Goal: Task Accomplishment & Management: Use online tool/utility

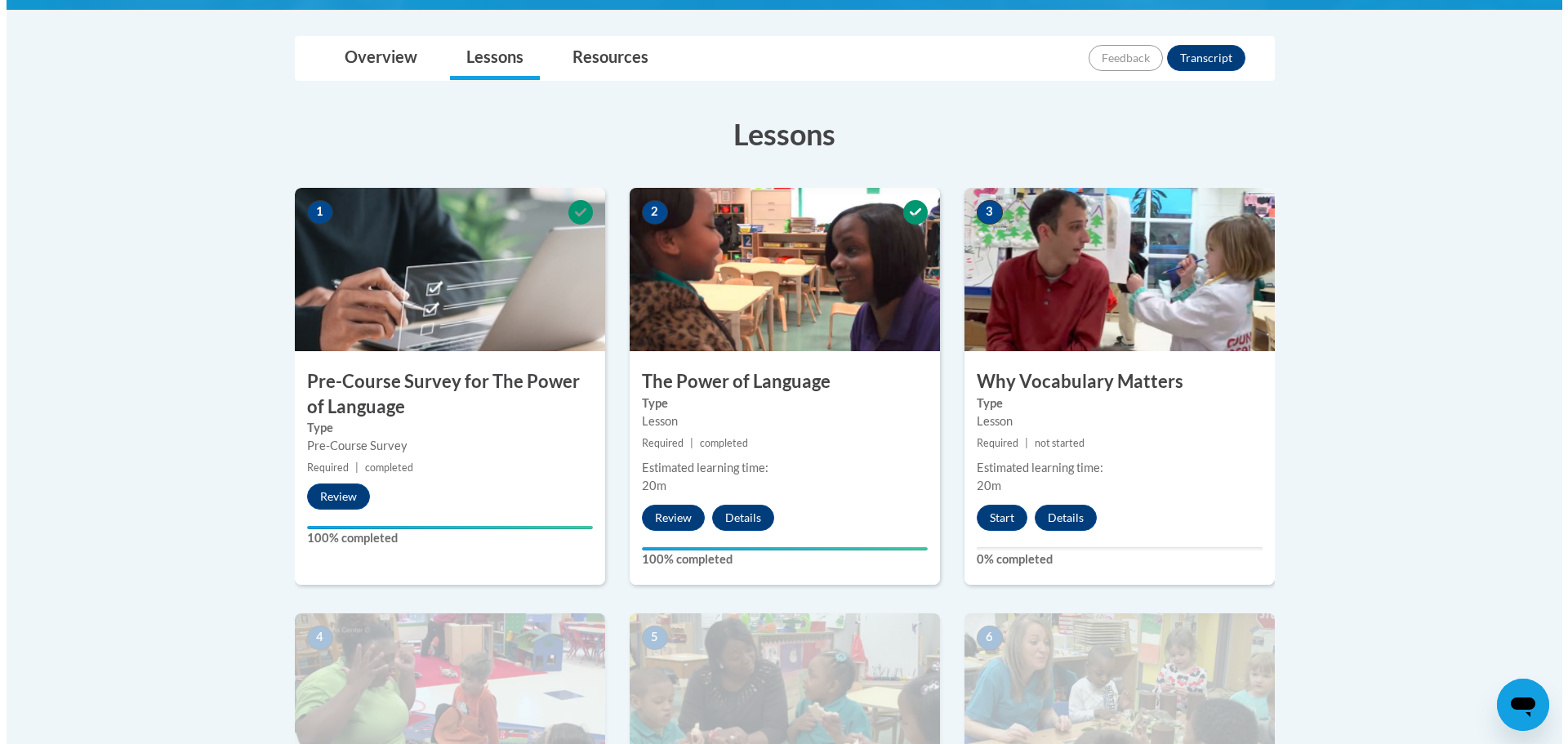
scroll to position [531, 0]
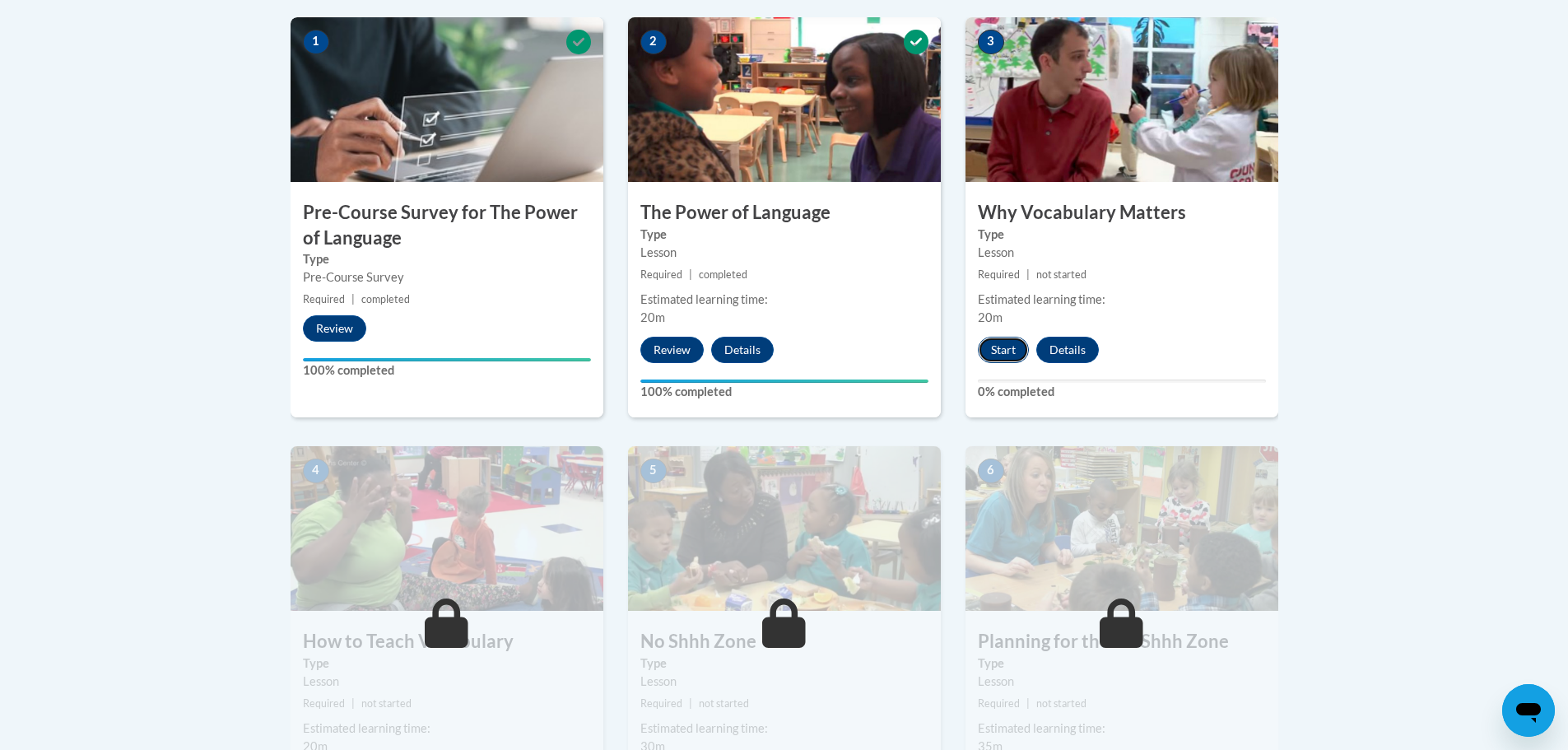
click at [990, 346] on button "Start" at bounding box center [1003, 349] width 51 height 27
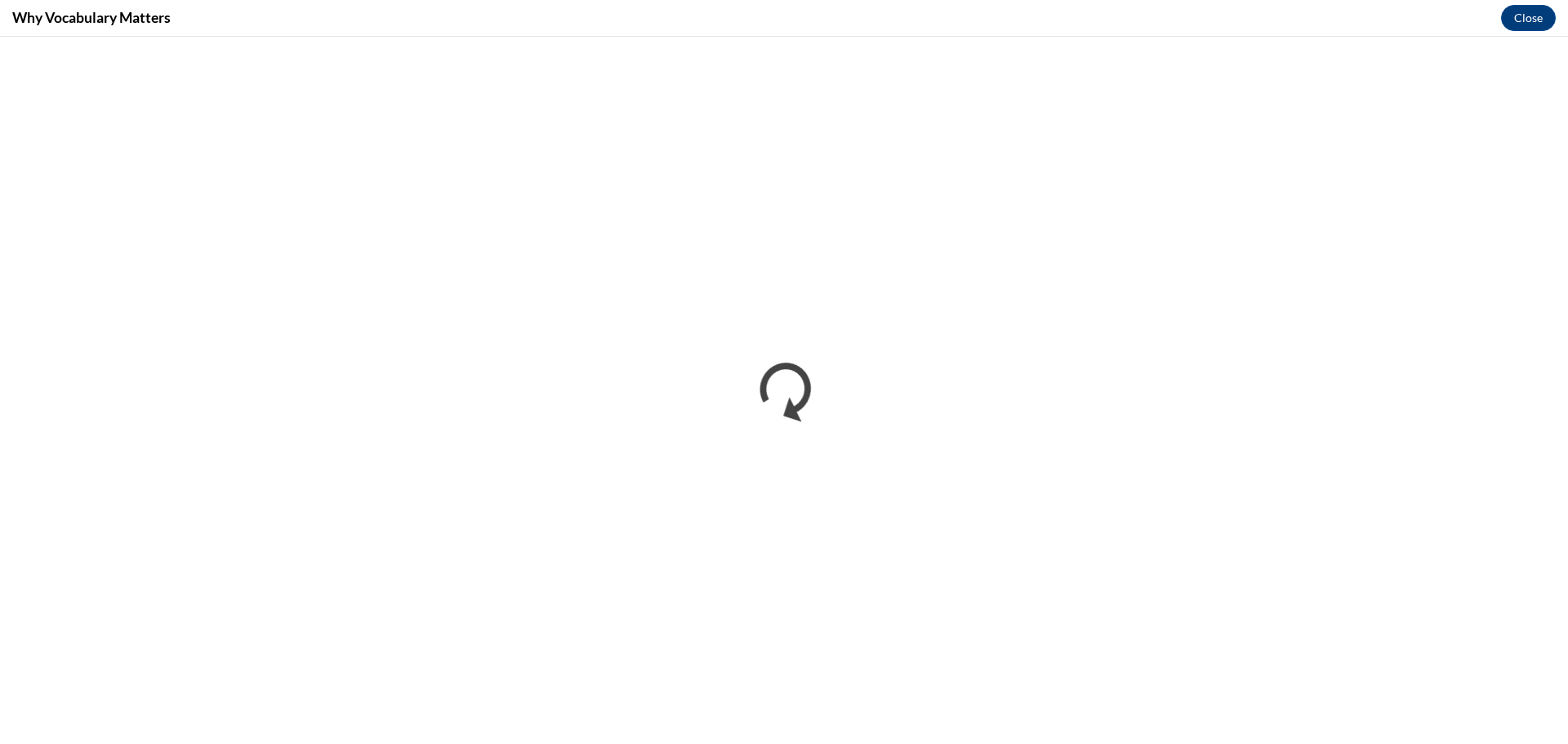
scroll to position [0, 0]
